Goal: Check status: Check status

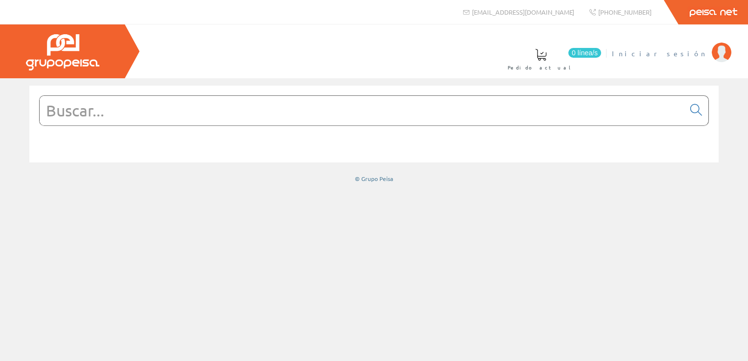
click at [694, 49] on span "Iniciar sesión" at bounding box center [659, 53] width 95 height 10
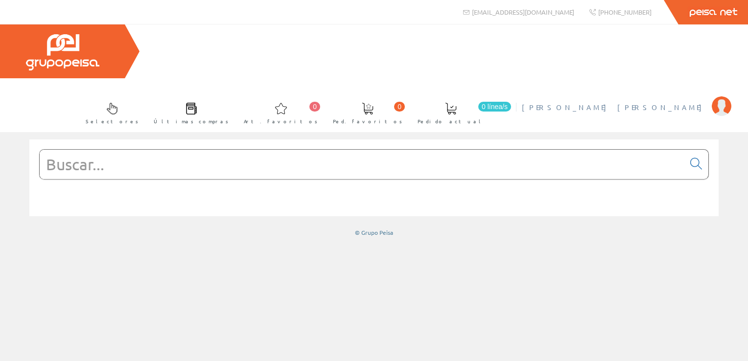
click at [670, 102] on span "[PERSON_NAME] [PERSON_NAME]" at bounding box center [614, 107] width 185 height 10
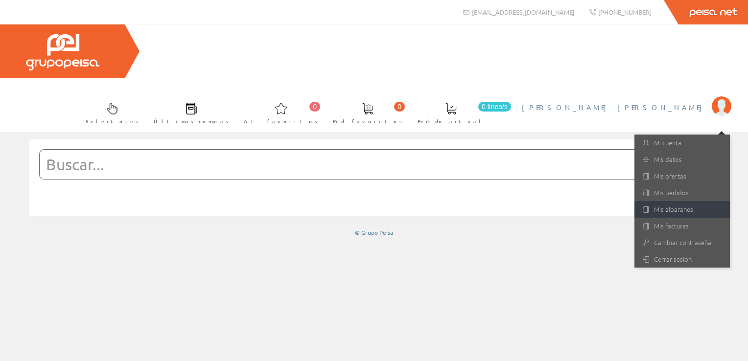
click at [683, 201] on link "Mis albaranes" at bounding box center [683, 209] width 96 height 17
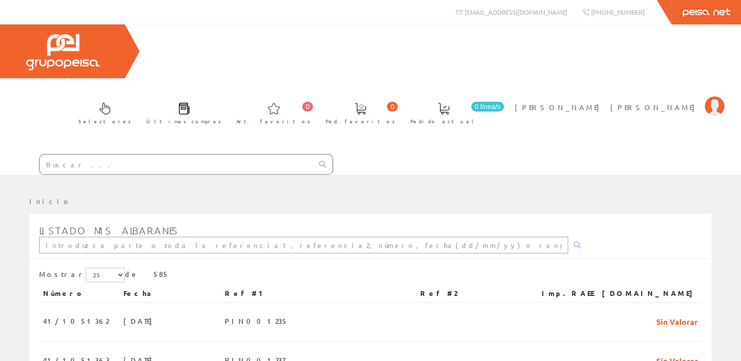
click at [177, 237] on input "text" at bounding box center [303, 245] width 529 height 17
paste input "PIN000846"
type input "PIN000846"
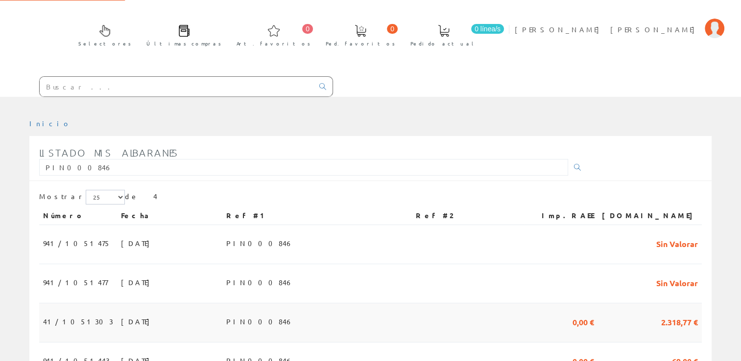
scroll to position [104, 0]
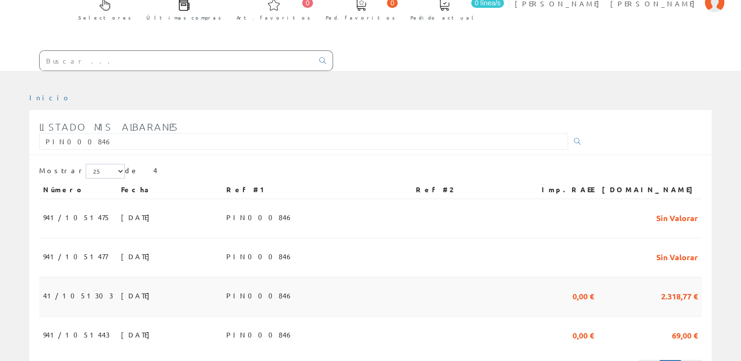
click at [76, 278] on td "41/1051303" at bounding box center [78, 297] width 78 height 39
click at [86, 278] on td "41/1051303" at bounding box center [78, 297] width 78 height 39
click at [663, 288] on span "2.318,77 €" at bounding box center [679, 296] width 37 height 17
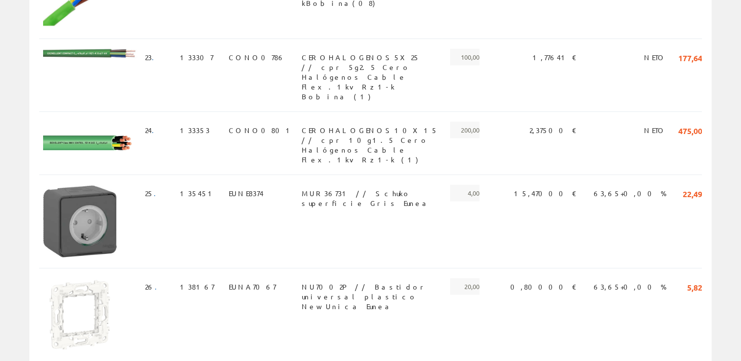
scroll to position [2304, 0]
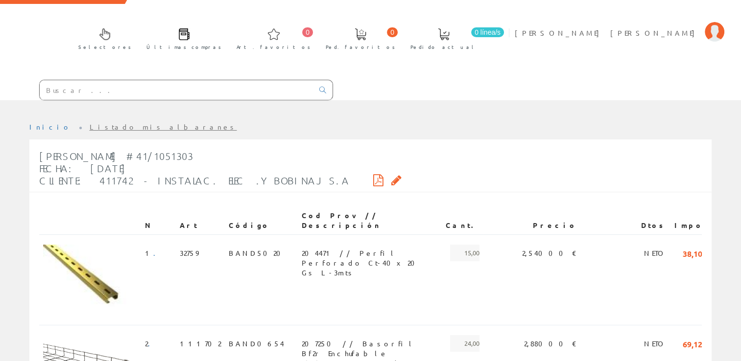
scroll to position [0, 0]
